Goal: Task Accomplishment & Management: Manage account settings

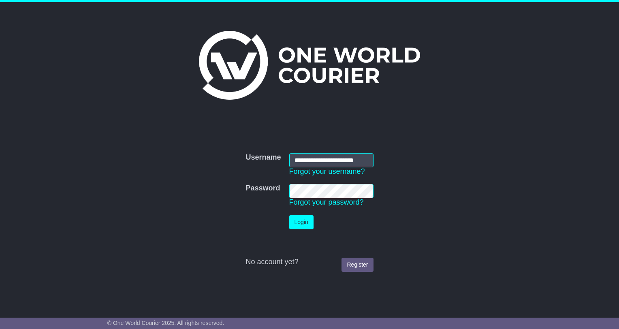
scroll to position [0, 10]
type input "**********"
click at [301, 225] on button "Login" at bounding box center [301, 222] width 24 height 14
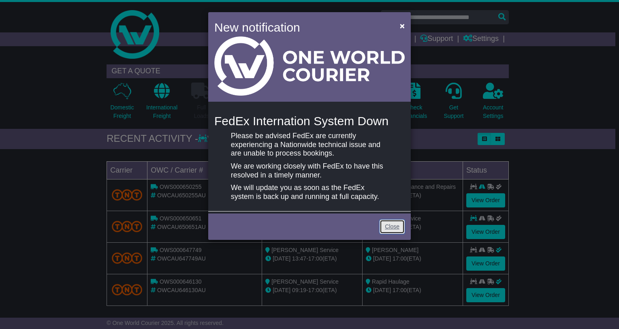
click at [395, 226] on link "Close" at bounding box center [392, 227] width 25 height 14
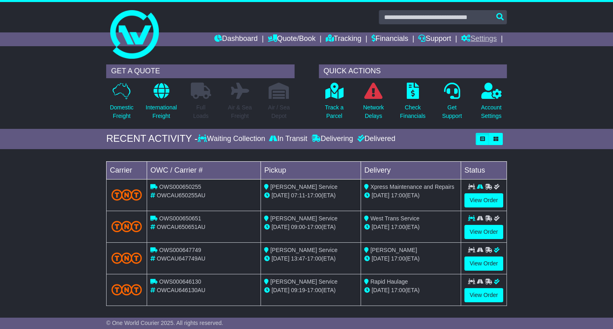
click at [487, 37] on link "Settings" at bounding box center [479, 39] width 36 height 14
click at [536, 20] on div at bounding box center [306, 31] width 613 height 58
click at [538, 28] on div at bounding box center [306, 31] width 613 height 58
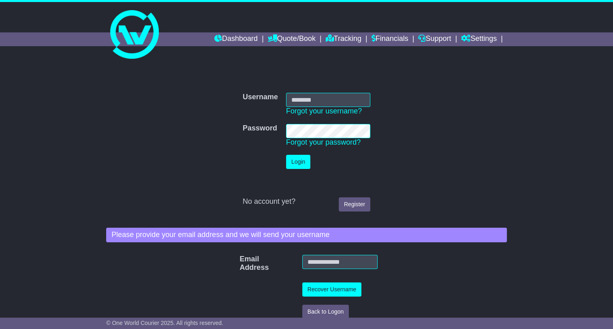
click at [590, 63] on div "Username Username Forgot your username? Password Password Forgot your password?…" at bounding box center [306, 303] width 613 height 487
click at [564, 92] on div "Username Username Forgot your username? Password Password Forgot your password?…" at bounding box center [306, 303] width 613 height 487
